Goal: Navigation & Orientation: Find specific page/section

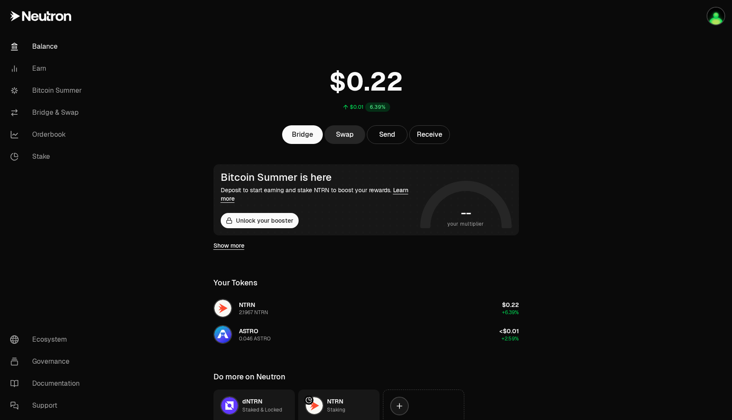
scroll to position [71, 0]
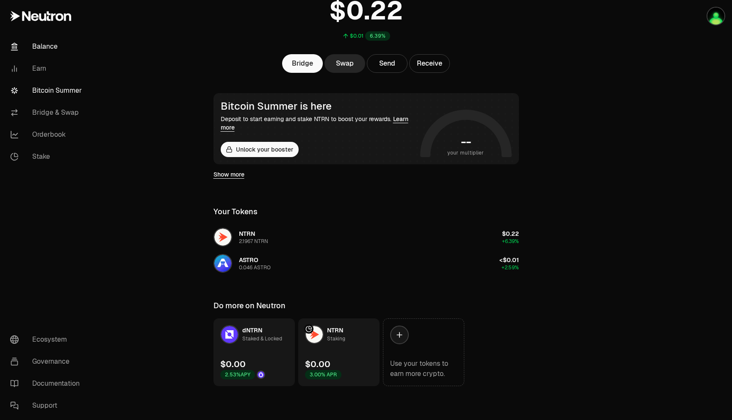
click at [71, 92] on link "Bitcoin Summer" at bounding box center [47, 91] width 88 height 22
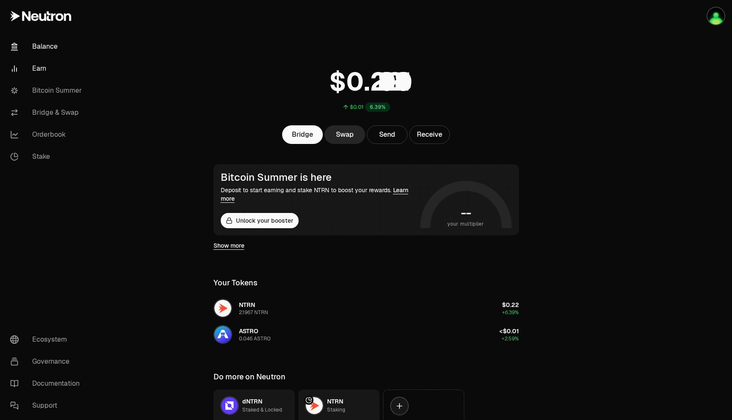
click at [50, 72] on link "Earn" at bounding box center [47, 69] width 88 height 22
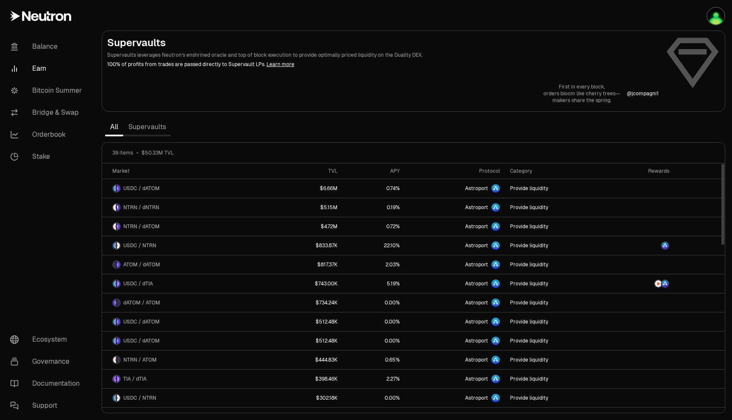
click at [150, 128] on link "Supervaults" at bounding box center [147, 127] width 48 height 17
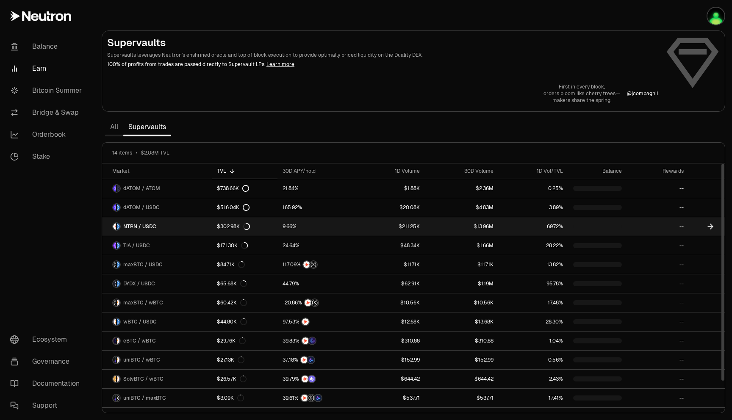
scroll to position [33, 0]
